Goal: Check status: Check status

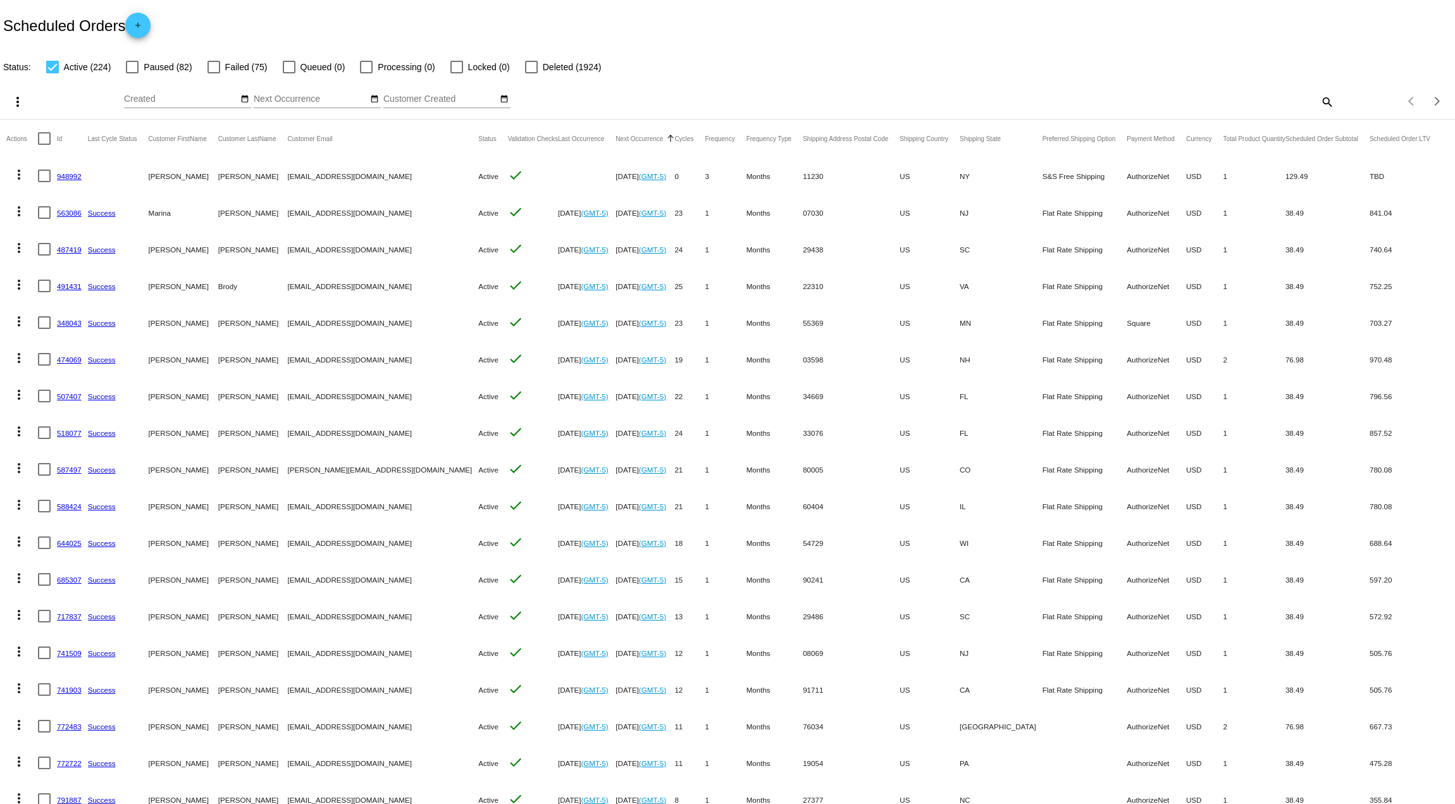
click at [1319, 104] on mat-icon "search" at bounding box center [1326, 102] width 15 height 20
click at [1075, 101] on input "Search" at bounding box center [1152, 99] width 363 height 10
paste input "[EMAIL_ADDRESS][DOMAIN_NAME]"
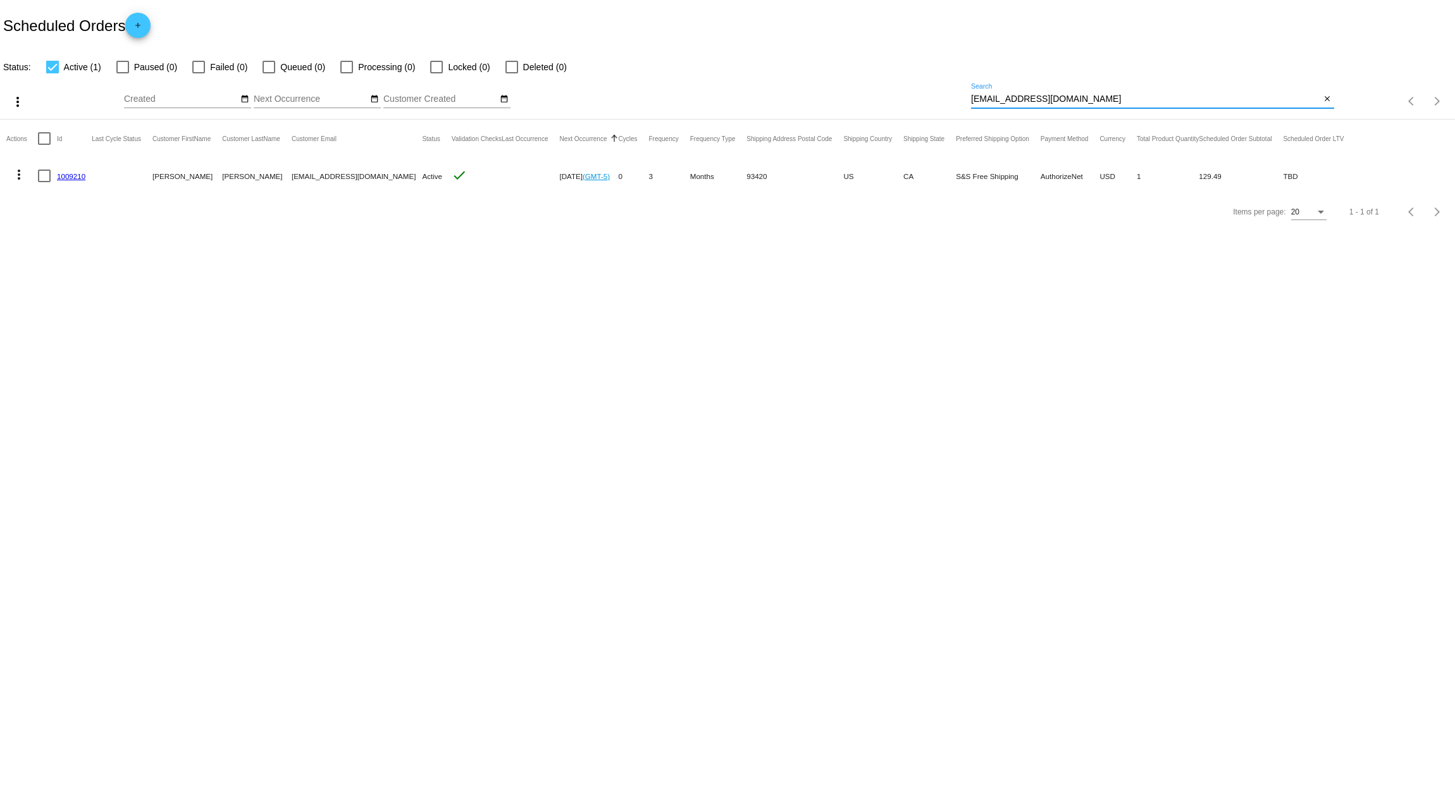
type input "[EMAIL_ADDRESS][DOMAIN_NAME]"
click at [77, 178] on link "1009210" at bounding box center [71, 176] width 28 height 8
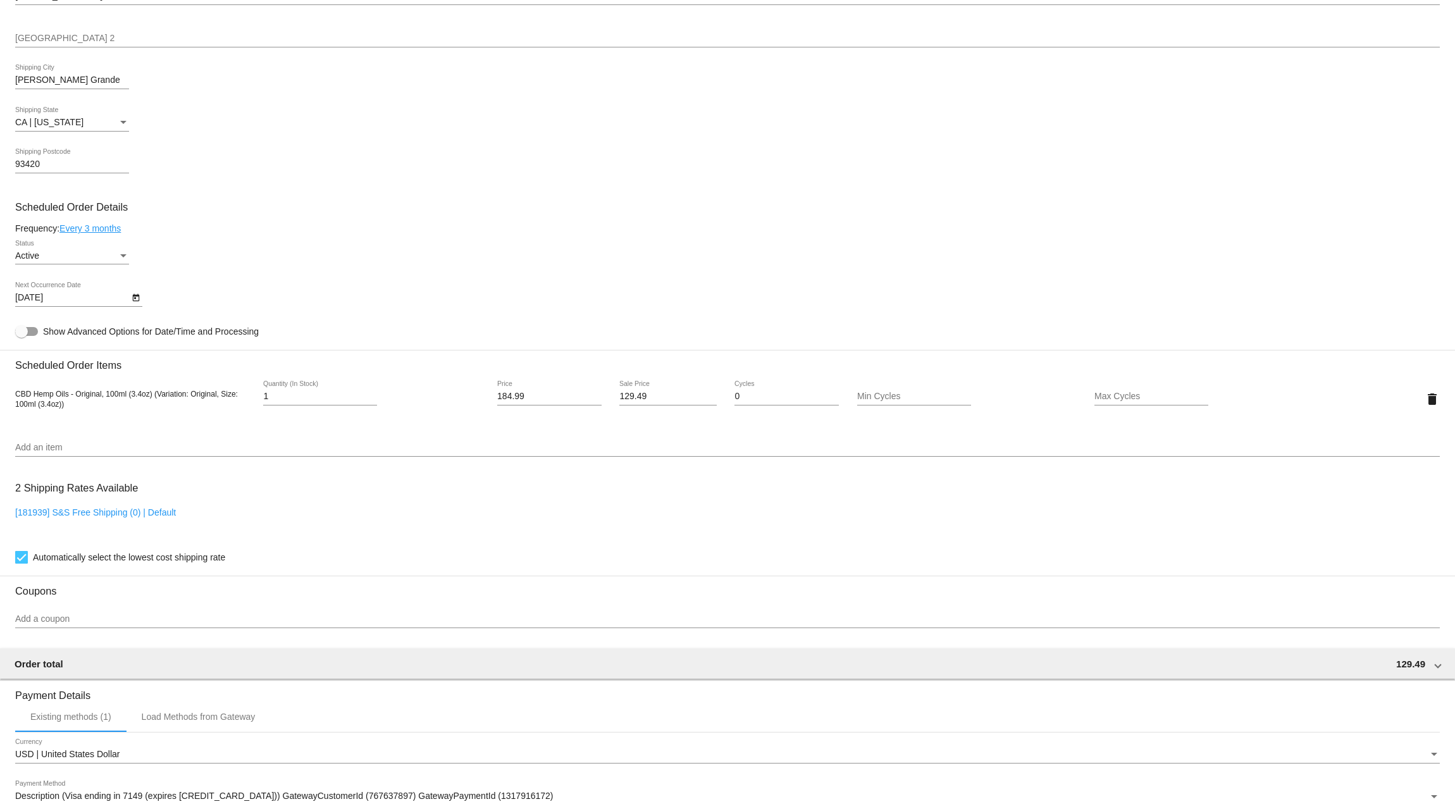
scroll to position [506, 0]
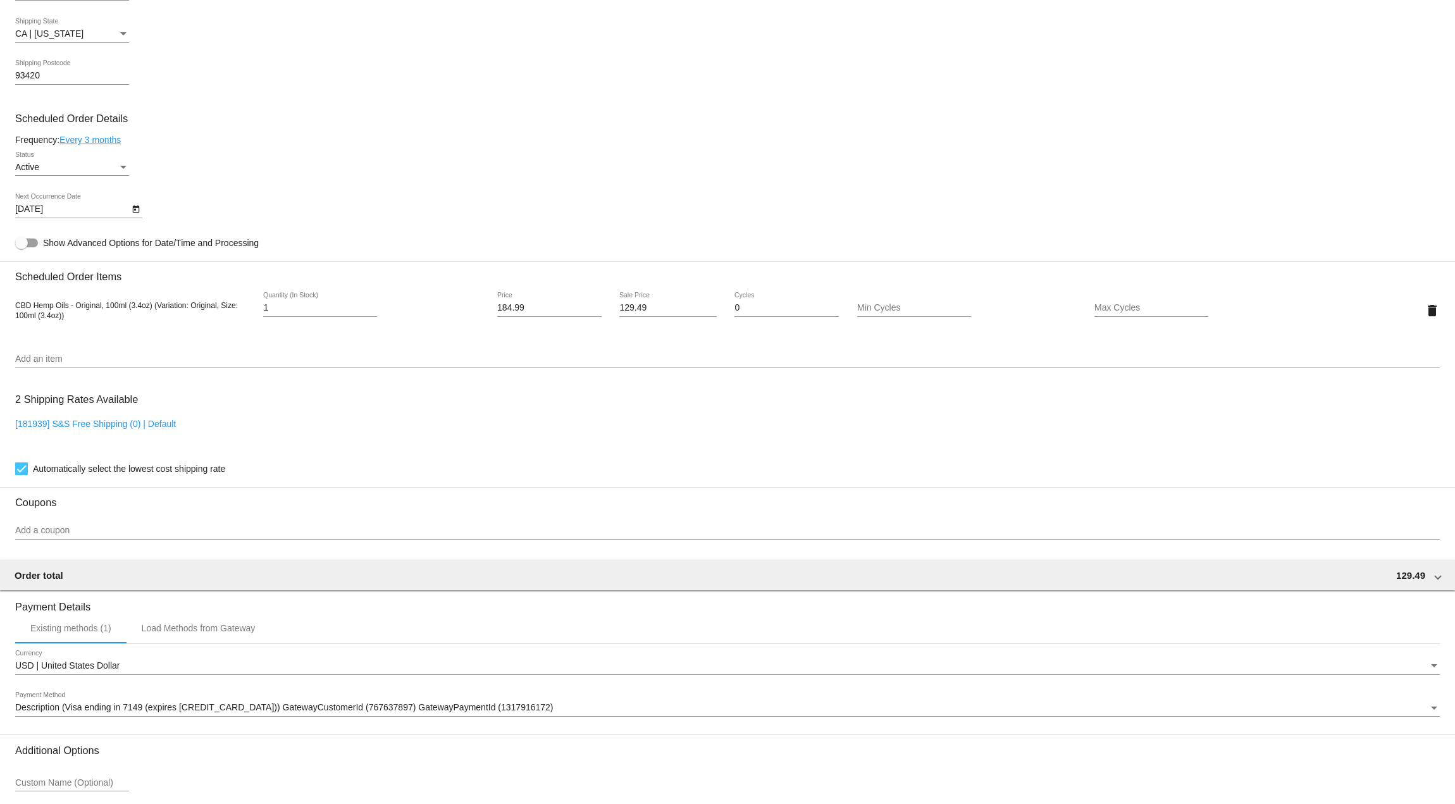
click at [94, 426] on link "[181939] S&S Free Shipping (0) | Default" at bounding box center [95, 424] width 161 height 10
checkbox input "false"
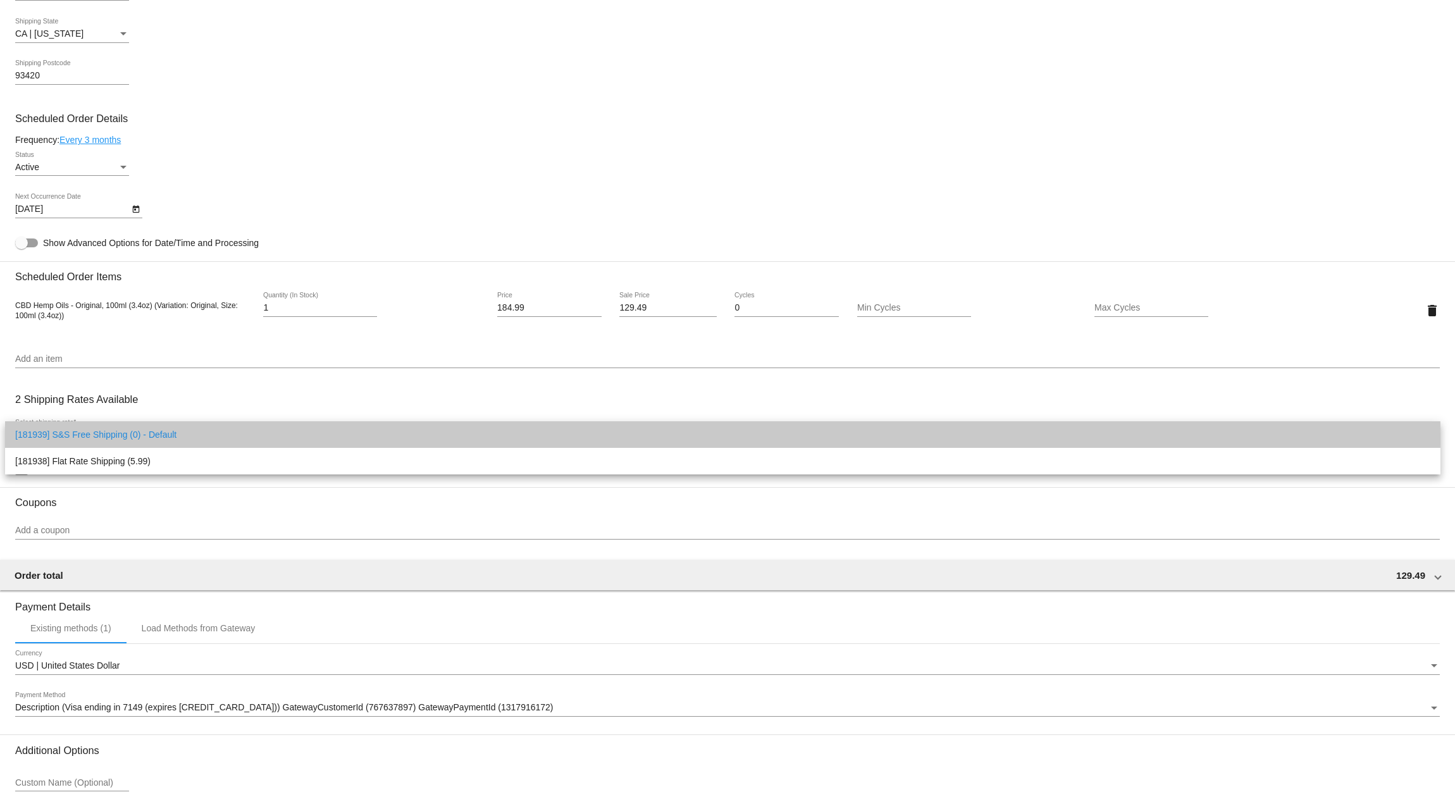
click at [172, 439] on span "[181939] S&S Free Shipping (0) - Default" at bounding box center [722, 434] width 1415 height 27
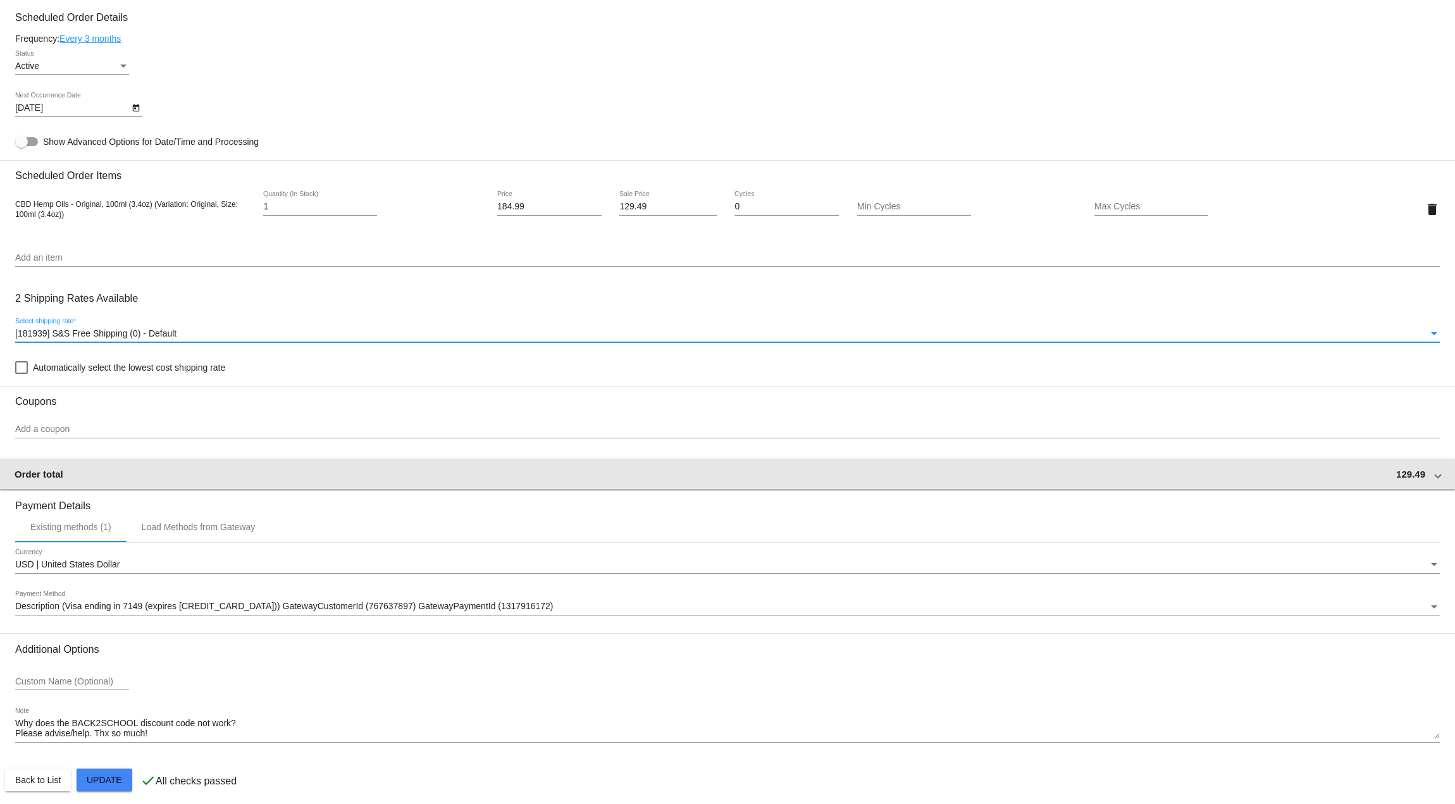
scroll to position [615, 0]
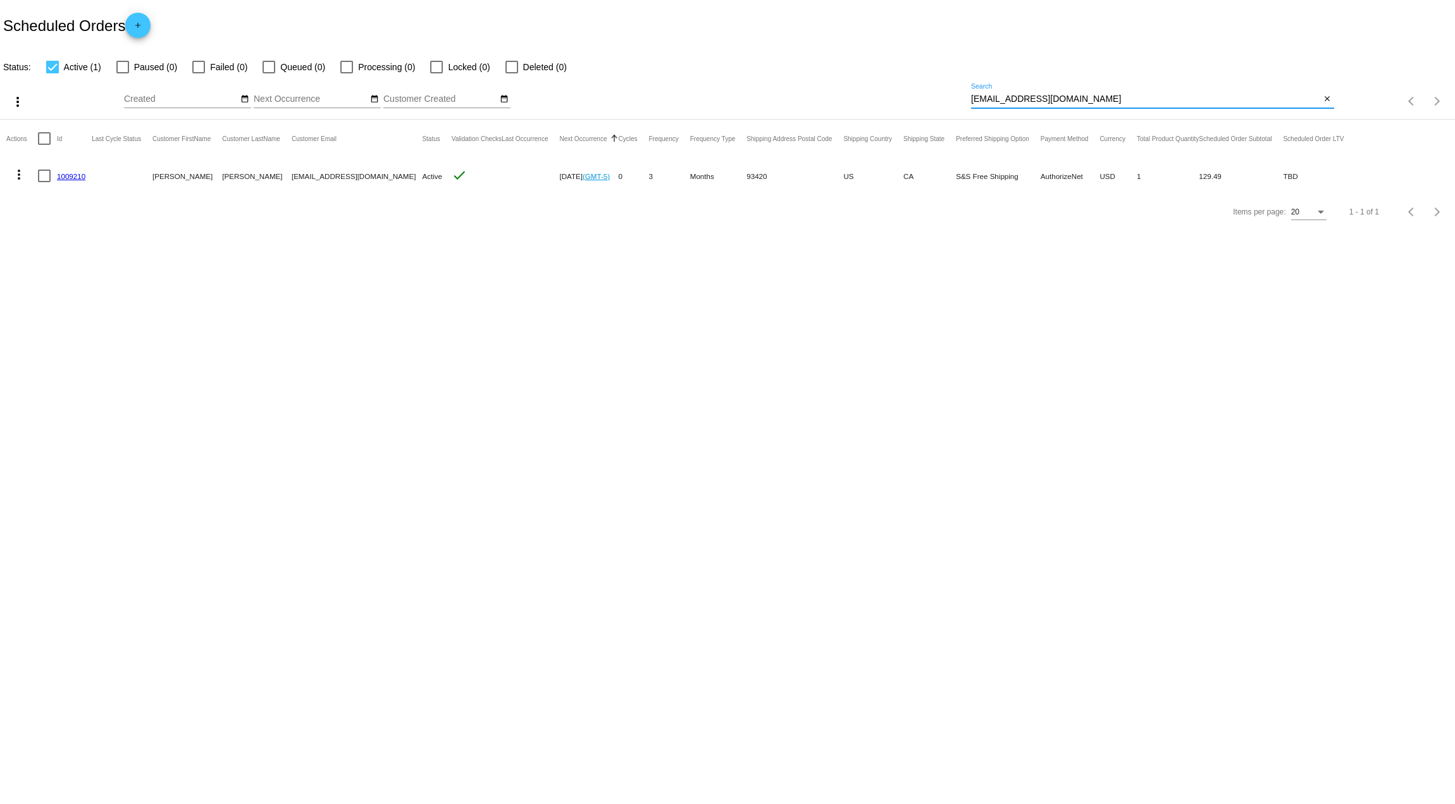
drag, startPoint x: 1077, startPoint y: 96, endPoint x: 970, endPoint y: 99, distance: 107.0
click at [970, 99] on div "more_vert Aug Jan Feb Mar [DATE]" at bounding box center [727, 97] width 1455 height 45
